Goal: Find specific page/section: Find specific page/section

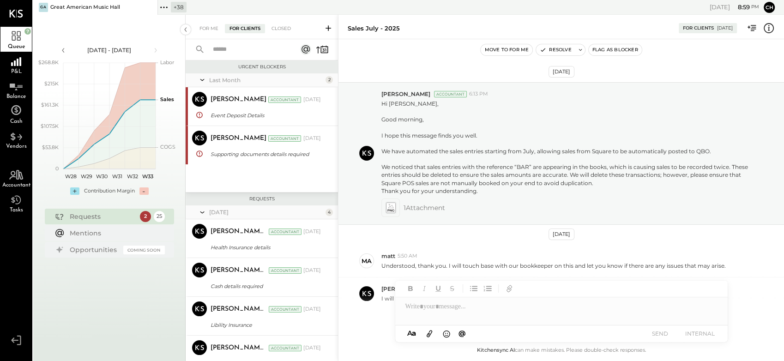
scroll to position [262, 0]
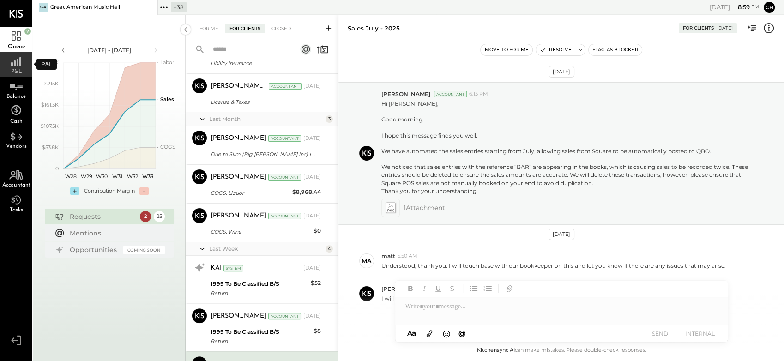
click at [21, 70] on span "P&L" at bounding box center [16, 72] width 11 height 6
